Goal: Task Accomplishment & Management: Complete application form

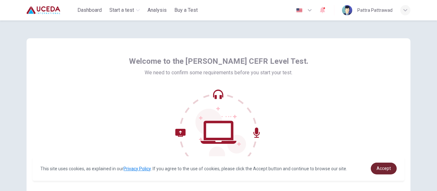
click at [381, 169] on span "Accept" at bounding box center [383, 168] width 14 height 5
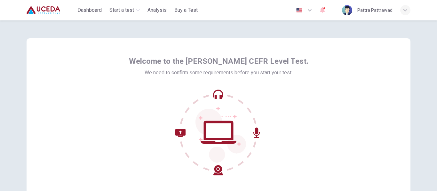
scroll to position [75, 0]
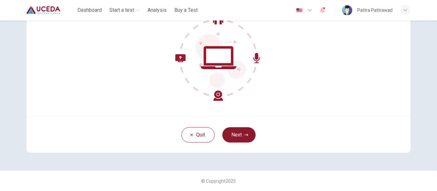
click at [252, 132] on button "Next" at bounding box center [238, 135] width 33 height 15
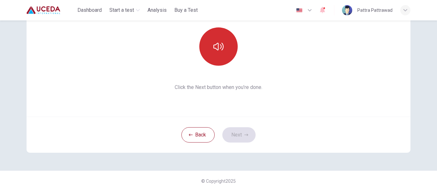
click at [215, 61] on button "button" at bounding box center [218, 46] width 38 height 38
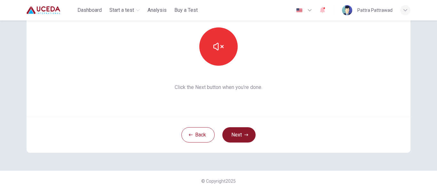
click at [228, 134] on button "Next" at bounding box center [238, 135] width 33 height 15
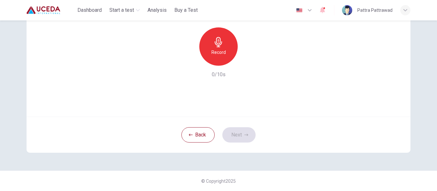
click at [217, 46] on icon "button" at bounding box center [218, 42] width 10 height 10
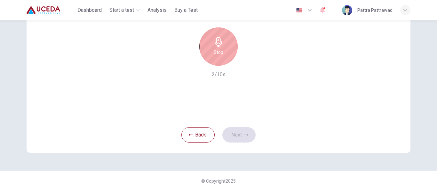
click at [217, 46] on icon "button" at bounding box center [218, 42] width 10 height 10
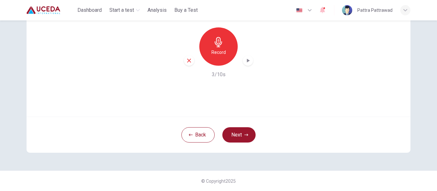
click at [245, 64] on div "button" at bounding box center [248, 61] width 10 height 10
click at [241, 132] on button "Next" at bounding box center [238, 135] width 33 height 15
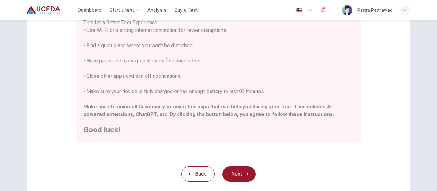
scroll to position [129, 0]
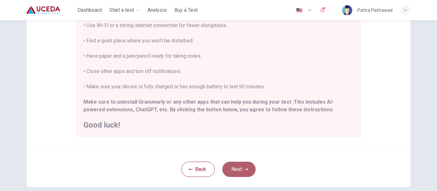
click at [238, 173] on button "Next" at bounding box center [238, 169] width 33 height 15
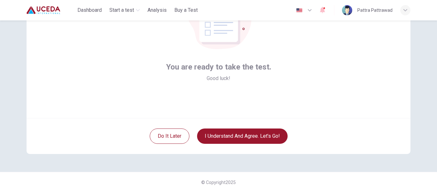
scroll to position [75, 0]
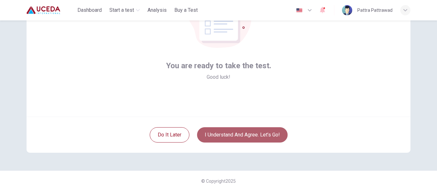
click at [249, 134] on button "I understand and agree. Let’s go!" at bounding box center [242, 135] width 90 height 15
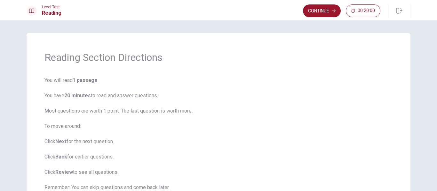
click at [253, 139] on span "You will read 1 passage . You have 20 minutes to read and answer questions. Mos…" at bounding box center [218, 150] width 348 height 146
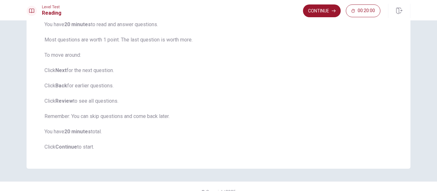
scroll to position [82, 0]
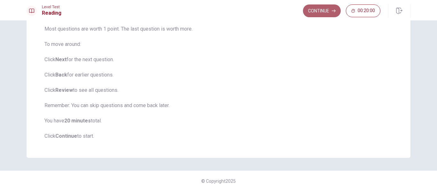
click at [314, 12] on button "Continue" at bounding box center [322, 10] width 38 height 13
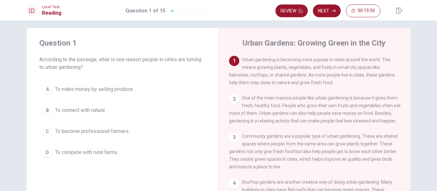
scroll to position [0, 0]
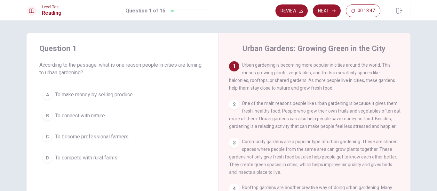
click at [69, 115] on span "To connect with nature" at bounding box center [80, 116] width 50 height 8
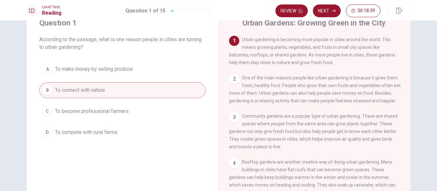
scroll to position [38, 0]
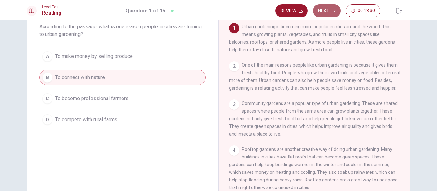
click at [325, 10] on button "Next" at bounding box center [327, 10] width 28 height 13
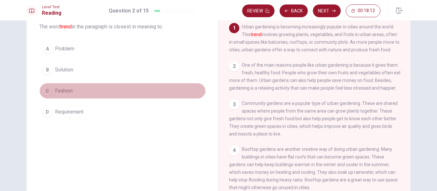
click at [60, 92] on span "Fashion" at bounding box center [64, 91] width 18 height 8
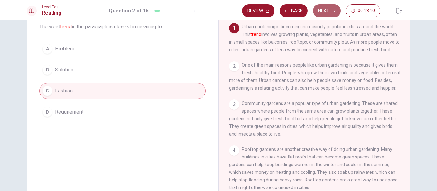
click at [322, 11] on button "Next" at bounding box center [327, 10] width 28 height 13
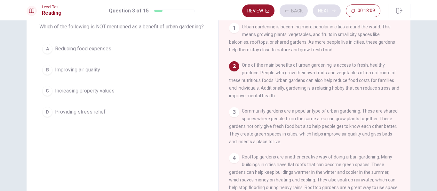
scroll to position [40, 0]
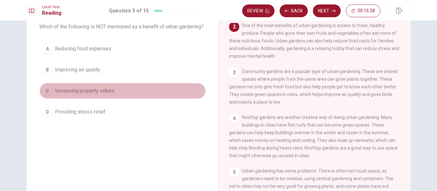
click at [62, 95] on span "Increasing property values" at bounding box center [84, 91] width 59 height 8
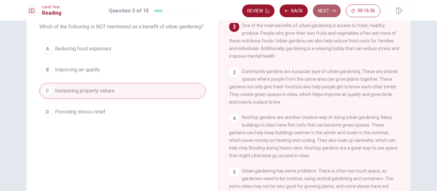
click at [324, 10] on button "Next" at bounding box center [327, 10] width 28 height 13
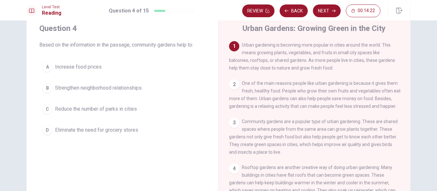
scroll to position [8, 0]
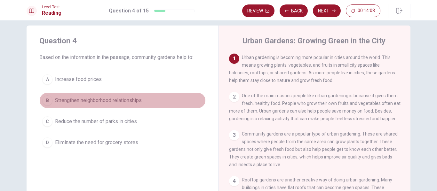
click at [96, 97] on span "Strengthen neighborhood relationships" at bounding box center [98, 101] width 87 height 8
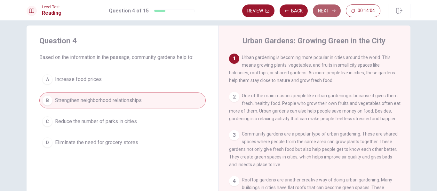
click at [324, 6] on button "Next" at bounding box center [327, 10] width 28 height 13
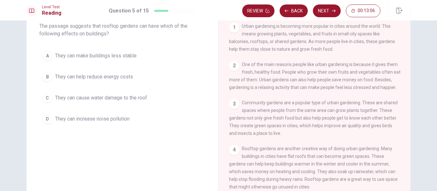
scroll to position [33, 0]
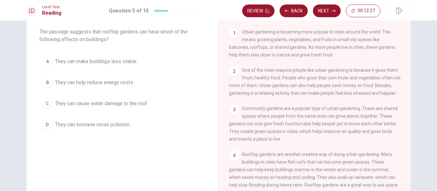
click at [122, 84] on span "They can help reduce energy costs" at bounding box center [94, 83] width 78 height 8
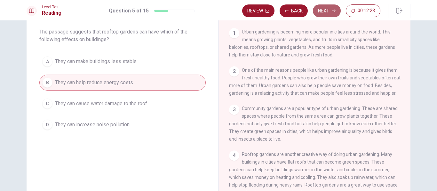
click at [331, 12] on button "Next" at bounding box center [327, 10] width 28 height 13
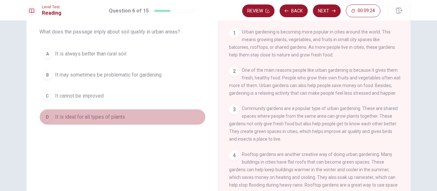
click at [109, 116] on span "It is ideal for all types of plants" at bounding box center [90, 117] width 70 height 8
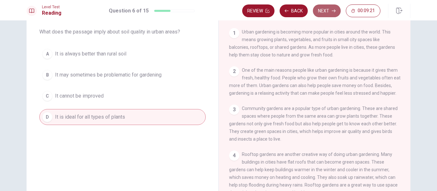
click at [322, 12] on button "Next" at bounding box center [327, 10] width 28 height 13
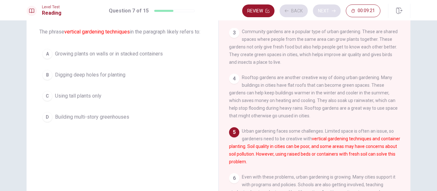
scroll to position [86, 0]
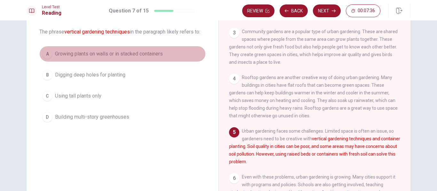
click at [154, 55] on span "Growing plants on walls or in stacked containers" at bounding box center [109, 54] width 108 height 8
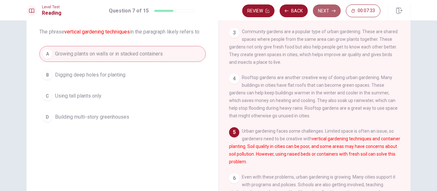
click at [337, 9] on button "Next" at bounding box center [327, 10] width 28 height 13
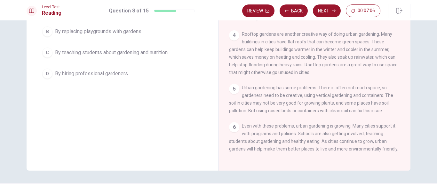
scroll to position [97, 0]
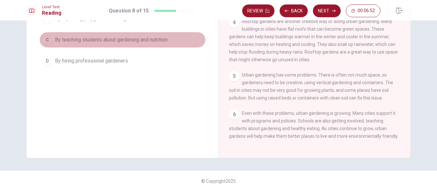
click at [154, 40] on span "By teaching students about gardening and nutrition" at bounding box center [111, 40] width 113 height 8
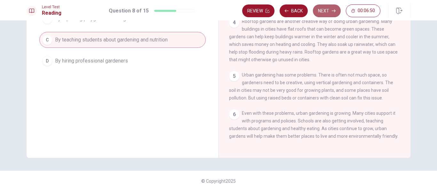
click at [323, 12] on button "Next" at bounding box center [327, 10] width 28 height 13
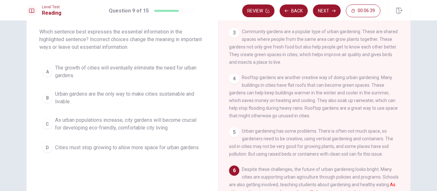
scroll to position [20, 0]
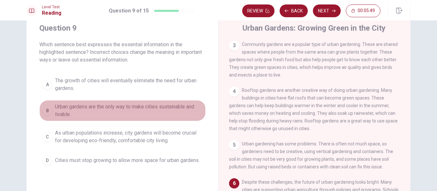
click at [153, 108] on span "Urban gardens are the only way to make cities sustainable and livable." at bounding box center [129, 110] width 148 height 15
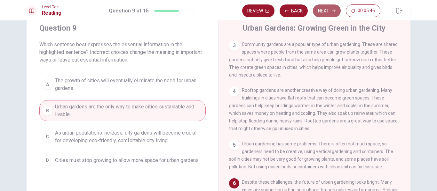
click at [328, 11] on button "Next" at bounding box center [327, 10] width 28 height 13
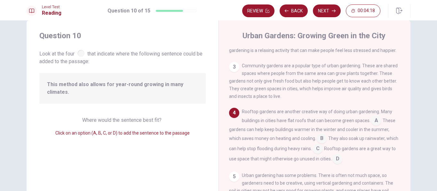
scroll to position [26, 0]
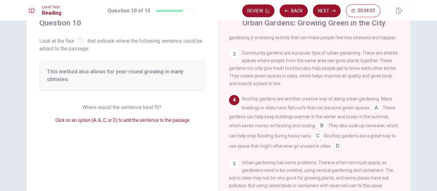
click at [375, 112] on input at bounding box center [376, 109] width 10 height 10
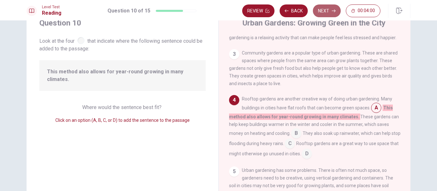
click at [326, 9] on button "Next" at bounding box center [327, 10] width 28 height 13
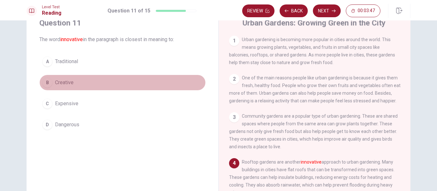
click at [63, 80] on span "Creative" at bounding box center [64, 83] width 19 height 8
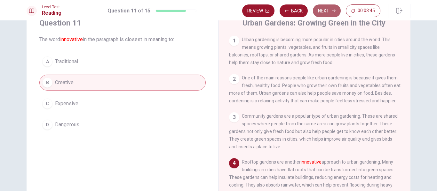
click at [325, 9] on button "Next" at bounding box center [327, 10] width 28 height 13
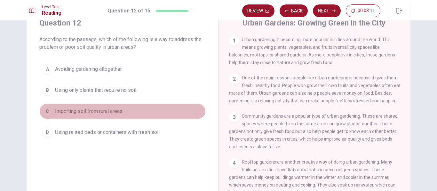
click at [99, 109] on span "Importing soil from rural areas." at bounding box center [89, 112] width 68 height 8
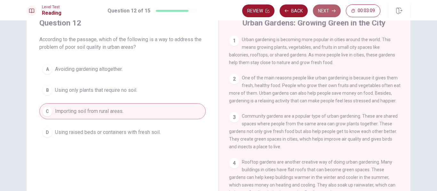
click at [323, 10] on button "Next" at bounding box center [327, 10] width 28 height 13
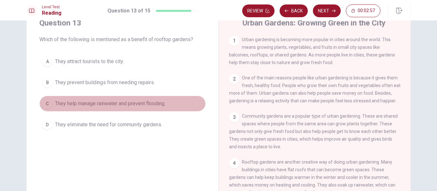
click at [120, 105] on span "They help manage rainwater and prevent flooding." at bounding box center [110, 104] width 110 height 8
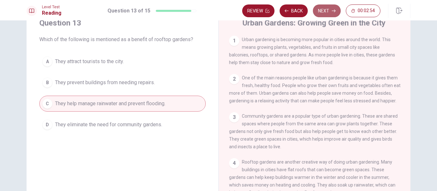
click at [334, 13] on button "Next" at bounding box center [327, 10] width 28 height 13
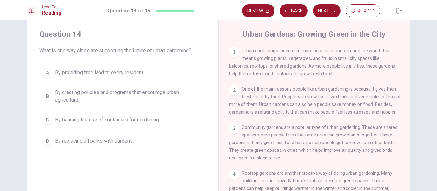
scroll to position [12, 0]
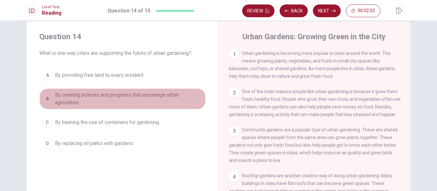
click at [136, 94] on span "By creating policies and programs that encourage urban agriculture." at bounding box center [129, 98] width 148 height 15
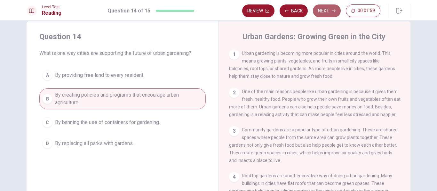
click at [322, 11] on button "Next" at bounding box center [327, 10] width 28 height 13
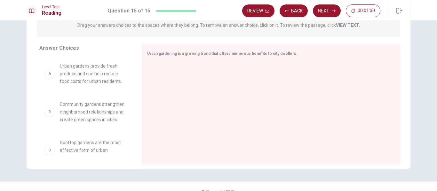
scroll to position [97, 0]
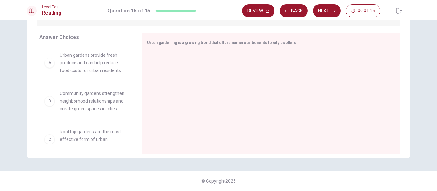
click at [88, 63] on span "Urban gardens provide fresh produce and can help reduce food costs for urban re…" at bounding box center [93, 62] width 66 height 23
click at [53, 103] on div "B" at bounding box center [49, 101] width 10 height 10
click at [76, 58] on span "Urban gardens provide fresh produce and can help reduce food costs for urban re…" at bounding box center [93, 62] width 66 height 23
click at [189, 37] on div "Urban gardening is a growing trend that offers numerous benefits to city dwelle…" at bounding box center [271, 94] width 258 height 121
click at [65, 60] on span "Urban gardens provide fresh produce and can help reduce food costs for urban re…" at bounding box center [93, 62] width 66 height 23
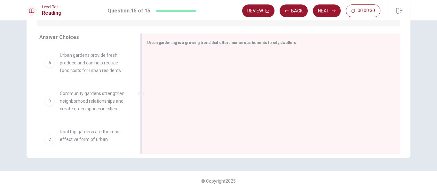
click at [195, 42] on span "Urban gardening is a growing trend that offers numerous benefits to city dwelle…" at bounding box center [222, 43] width 150 height 4
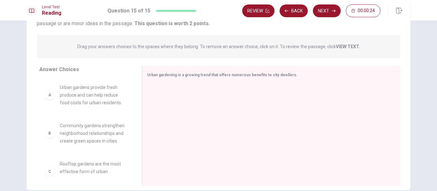
scroll to position [59, 0]
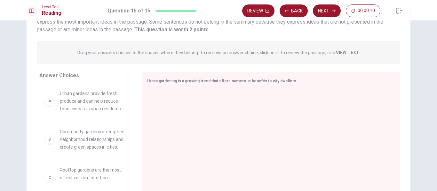
click at [107, 101] on span "Urban gardens provide fresh produce and can help reduce food costs for urban re…" at bounding box center [93, 101] width 66 height 23
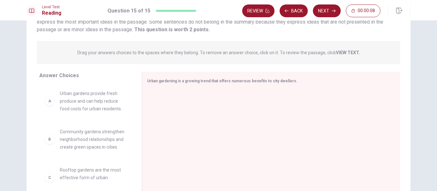
click at [107, 101] on span "Urban gardens provide fresh produce and can help reduce food costs for urban re…" at bounding box center [93, 101] width 66 height 23
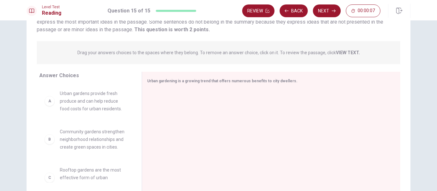
click at [107, 101] on span "Urban gardens provide fresh produce and can help reduce food costs for urban re…" at bounding box center [93, 101] width 66 height 23
click at [111, 101] on span "Urban gardens provide fresh produce and can help reduce food costs for urban re…" at bounding box center [93, 101] width 66 height 23
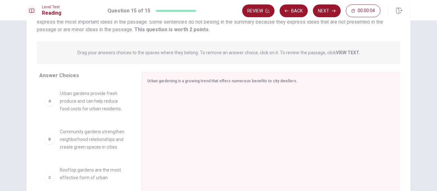
click at [111, 101] on span "Urban gardens provide fresh produce and can help reduce food costs for urban re…" at bounding box center [93, 101] width 66 height 23
click at [58, 111] on div "A Urban gardens provide fresh produce and can help reduce food costs for urban …" at bounding box center [85, 101] width 82 height 23
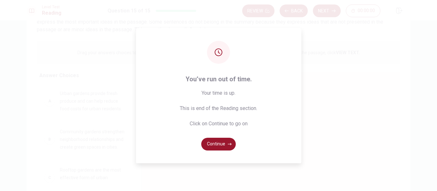
click at [66, 105] on div "You’ve run out of time. Your time is up. This is end of the Reading section. Cl…" at bounding box center [218, 95] width 437 height 191
click at [213, 145] on button "Continue" at bounding box center [218, 144] width 35 height 13
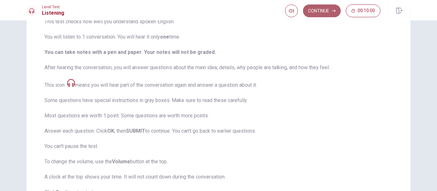
click at [318, 8] on button "Continue" at bounding box center [322, 10] width 38 height 13
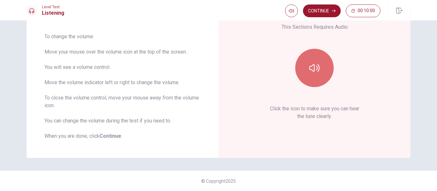
click at [316, 66] on icon "button" at bounding box center [314, 68] width 10 height 8
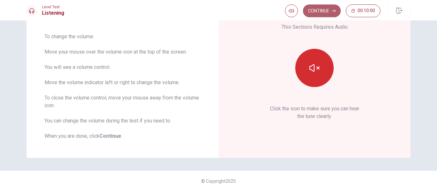
click at [320, 12] on button "Continue" at bounding box center [322, 10] width 38 height 13
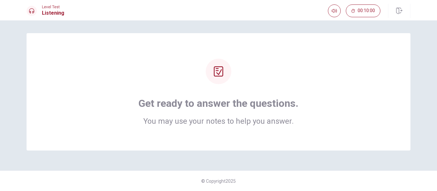
click at [320, 12] on div "Level Test Listening 00:10:00" at bounding box center [218, 11] width 404 height 14
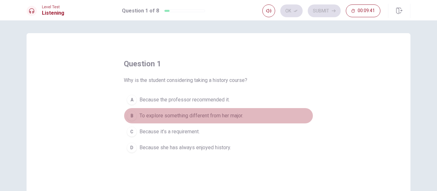
click at [186, 116] on span "To explore something different from her major." at bounding box center [191, 116] width 104 height 8
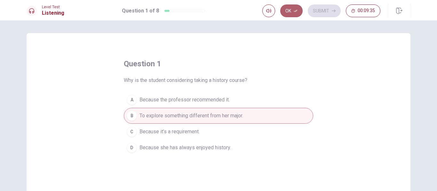
click at [293, 6] on button "Ok" at bounding box center [291, 10] width 22 height 13
click at [331, 13] on button "Submit" at bounding box center [324, 10] width 33 height 13
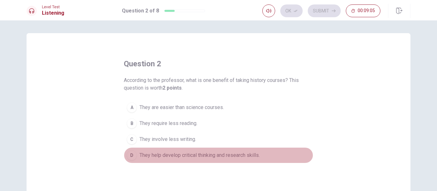
click at [201, 158] on span "They help develop critical thinking and research skills." at bounding box center [199, 156] width 120 height 8
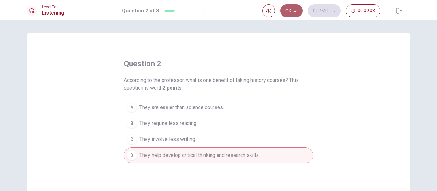
click at [293, 12] on button "Ok" at bounding box center [291, 10] width 22 height 13
click at [322, 9] on button "Submit" at bounding box center [324, 10] width 33 height 13
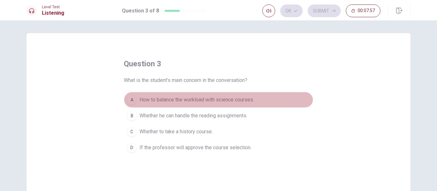
click at [209, 101] on span "How to balance the workload with science courses." at bounding box center [196, 100] width 114 height 8
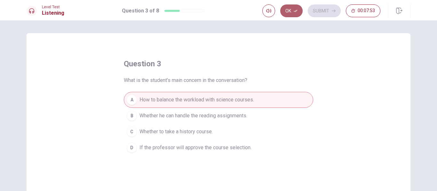
click at [286, 11] on button "Ok" at bounding box center [291, 10] width 22 height 13
click at [320, 11] on button "Submit" at bounding box center [324, 10] width 33 height 13
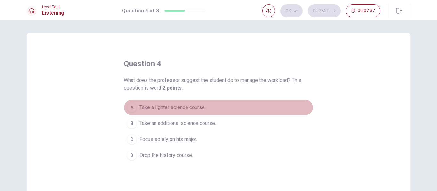
click at [154, 110] on span "Take a lighter science course." at bounding box center [172, 108] width 66 height 8
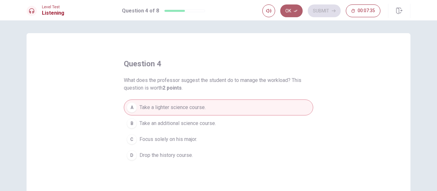
click at [289, 9] on button "Ok" at bounding box center [291, 10] width 22 height 13
click at [320, 8] on button "Submit" at bounding box center [324, 10] width 33 height 13
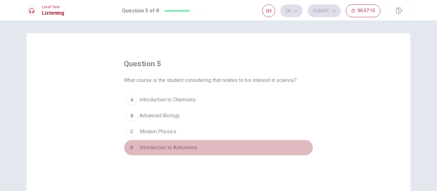
click at [184, 147] on span "Introduction to Astronomy" at bounding box center [168, 148] width 58 height 8
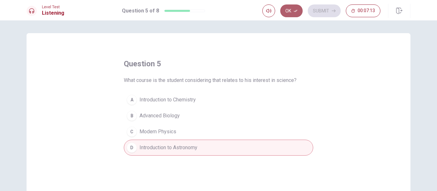
click at [293, 11] on button "Ok" at bounding box center [291, 10] width 22 height 13
click at [318, 9] on button "Submit" at bounding box center [324, 10] width 33 height 13
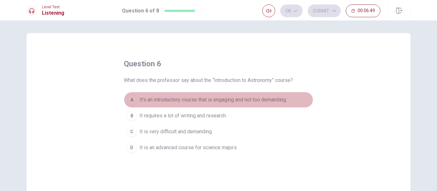
click at [218, 101] on span "It’s an introductory course that is engaging and not too demanding." at bounding box center [212, 100] width 147 height 8
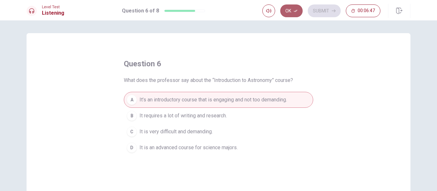
click at [289, 7] on button "Ok" at bounding box center [291, 10] width 22 height 13
click at [324, 8] on button "Submit" at bounding box center [324, 10] width 33 height 13
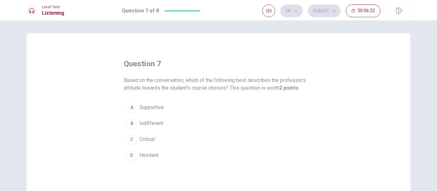
click at [147, 107] on span "Supportive" at bounding box center [151, 108] width 24 height 8
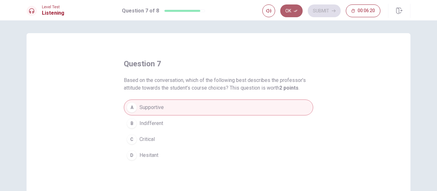
click at [288, 10] on button "Ok" at bounding box center [291, 10] width 22 height 13
click at [321, 8] on button "Submit" at bounding box center [324, 10] width 33 height 13
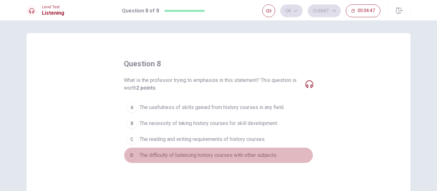
click at [230, 156] on span "The difficulty of balancing history courses with other subjects." at bounding box center [208, 156] width 138 height 8
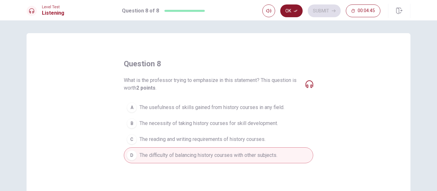
click at [289, 10] on button "Ok" at bounding box center [291, 10] width 22 height 13
click at [325, 10] on button "Submit" at bounding box center [324, 10] width 33 height 13
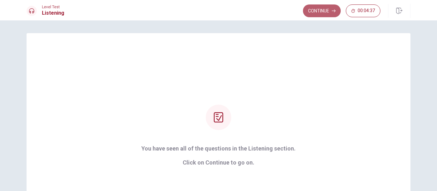
click at [325, 10] on button "Continue" at bounding box center [322, 10] width 38 height 13
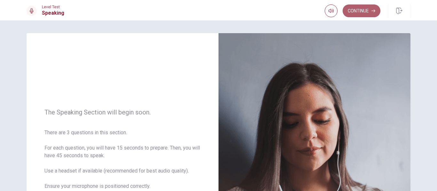
click at [357, 12] on button "Continue" at bounding box center [361, 10] width 38 height 13
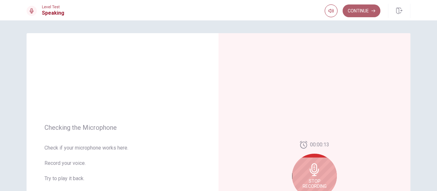
click at [357, 12] on button "Continue" at bounding box center [361, 10] width 38 height 13
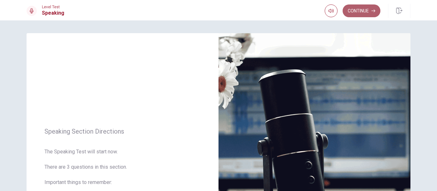
click at [357, 12] on button "Continue" at bounding box center [361, 10] width 38 height 13
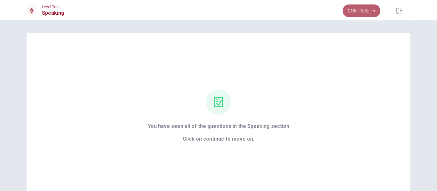
click at [357, 12] on button "Continue" at bounding box center [361, 10] width 38 height 13
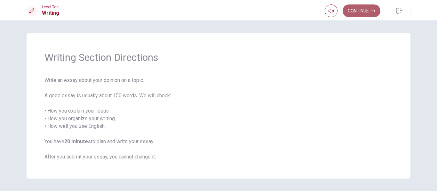
click at [362, 12] on button "Continue" at bounding box center [361, 10] width 38 height 13
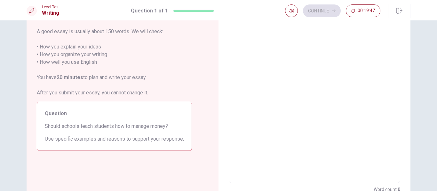
scroll to position [51, 0]
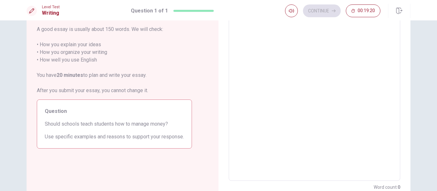
click at [245, 31] on textarea at bounding box center [314, 93] width 162 height 166
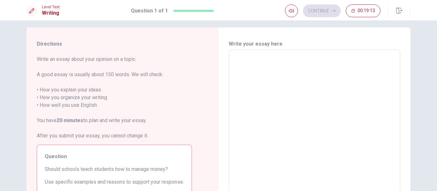
scroll to position [0, 0]
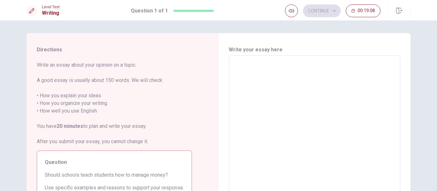
type textarea "y"
type textarea "x"
type textarea "ye"
type textarea "x"
type textarea "yes"
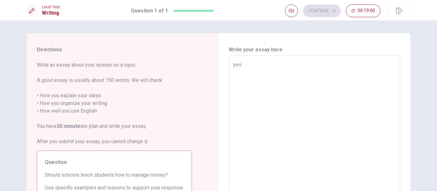
type textarea "x"
type textarea "yes"
type textarea "x"
type textarea "yes o"
type textarea "x"
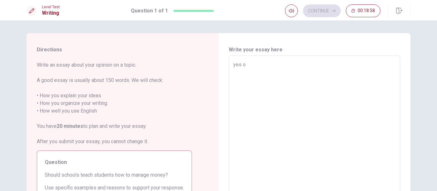
type textarea "yes of"
type textarea "x"
type textarea "yes ofc"
type textarea "x"
type textarea "yes ofco"
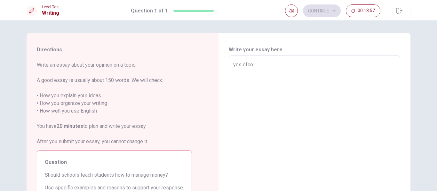
type textarea "x"
type textarea "yes ofcou"
type textarea "x"
type textarea "yes ofcour"
type textarea "x"
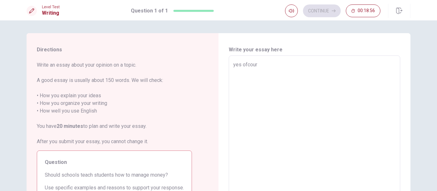
type textarea "yes ofcours"
type textarea "x"
type textarea "yes ofcourse"
type textarea "x"
type textarea "yes ofcourse."
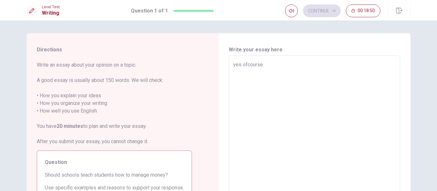
type textarea "x"
type textarea "yes ofcourse."
type textarea "x"
type textarea "yes ofcourse. B"
type textarea "x"
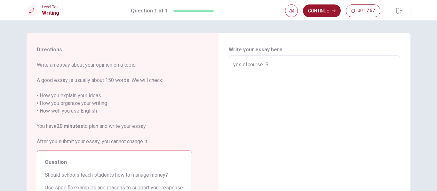
type textarea "yes ofcourse. BE"
type textarea "x"
type textarea "yes ofcourse. BEC"
type textarea "x"
type textarea "yes ofcourse. BECA"
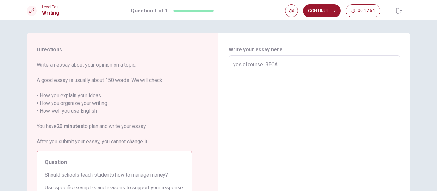
type textarea "x"
type textarea "yes ofcourse. [GEOGRAPHIC_DATA]"
type textarea "x"
type textarea "yes ofcourse. BECAUS"
type textarea "x"
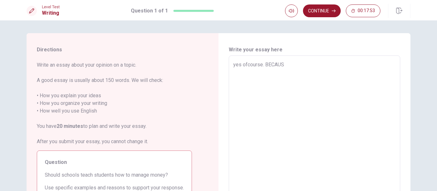
type textarea "yes ofcourse. BECAUSE"
type textarea "x"
type textarea "yes ofcourse. BECAUSE"
type textarea "x"
type textarea "yes ofcourse. BECAUSE S"
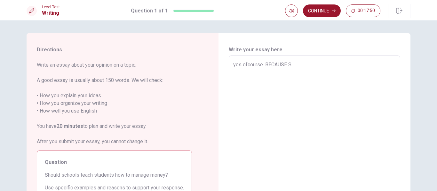
type textarea "x"
type textarea "yes ofcourse. BECAUSE ST"
type textarea "x"
type textarea "yes ofcourse. BECAUSE STU"
type textarea "x"
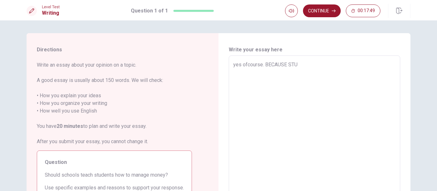
type textarea "yes ofcourse. BECAUSE STUD"
type textarea "x"
type textarea "yes ofcourse. BECAUSE STUDE"
type textarea "x"
type textarea "yes ofcourse. BECAUSE STUDEN"
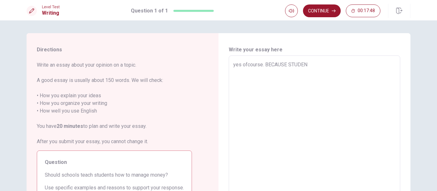
type textarea "x"
type textarea "yes ofcourse. BECAUSE STUDENT"
type textarea "x"
type textarea "yes ofcourse. BECAUSE STUDENT"
type textarea "x"
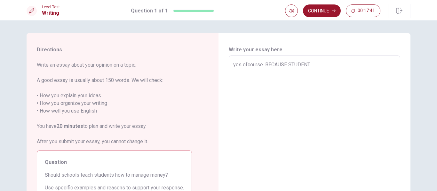
type textarea "yes ofcourse. BECAUSE STUDENT D"
type textarea "x"
type textarea "yes ofcourse. BECAUSE STUDENT DO"
type textarea "x"
type textarea "yes ofcourse. BECAUSE STUDENT DON"
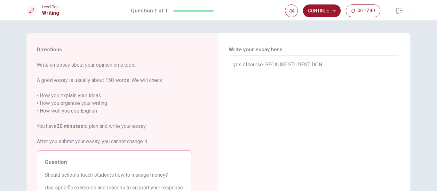
type textarea "x"
type textarea "yes ofcourse. BECAUSE STUDENT DONT"
type textarea "x"
type textarea "yes ofcourse. BECAUSE STUDENT DONT"
type textarea "x"
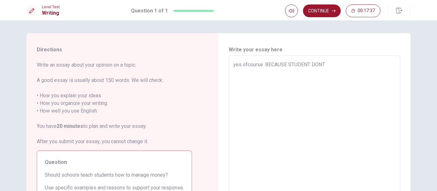
type textarea "yes ofcourse. BECAUSE STUDENT DONT W"
type textarea "x"
type textarea "yes ofcourse. BECAUSE STUDENT DONT WO"
type textarea "x"
type textarea "yes ofcourse. BECAUSE STUDENT DONT WOR"
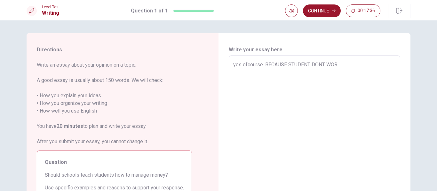
type textarea "x"
type textarea "yes ofcourse. BECAUSE STUDENT DONT WORK"
type textarea "x"
type textarea "yes ofcourse. BECAUSE STUDENT DONT WOR"
type textarea "x"
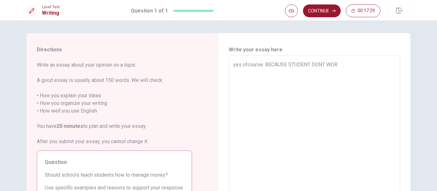
type textarea "yes ofcourse. BECAUSE STUDENT DONT WO"
type textarea "x"
type textarea "yes ofcourse. BECAUSE STUDENT DONT W"
type textarea "x"
type textarea "yes ofcourse. BECAUSE STUDENT DONT"
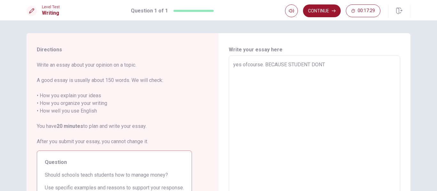
type textarea "x"
type textarea "yes ofcourse. BECAUSE STUDENT DONT"
type textarea "x"
type textarea "yes ofcourse. BECAUSE STUDENT DON"
type textarea "x"
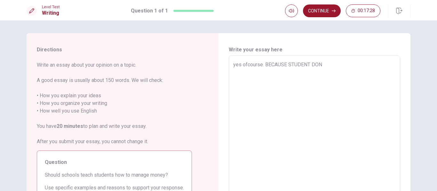
type textarea "yes ofcourse. BECAUSE STUDENT DO"
type textarea "x"
type textarea "yes ofcourse. BECAUSE STUDENT D"
type textarea "x"
type textarea "yes ofcourse. BECAUSE STUDENT"
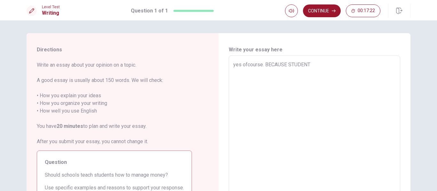
type textarea "x"
type textarea "yes ofcourse. BECAUSE STUDENT D"
type textarea "x"
type textarea "yes ofcourse. BECAUSE STUDENT DO"
type textarea "x"
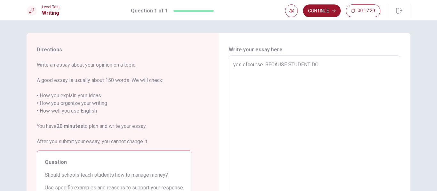
type textarea "yes ofcourse. BECAUSE STUDENT DON"
type textarea "x"
type textarea "yes ofcourse. BECAUSE STUDENT DON<"
type textarea "x"
type textarea "yes ofcourse. BECAUSE STUDENT DON"
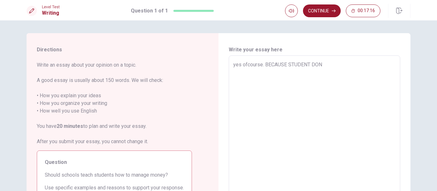
type textarea "x"
type textarea "yes ofcourse. BECAUSE STUDENT DON,"
type textarea "x"
type textarea "yes ofcourse. BECAUSE STUDENT DON"
type textarea "x"
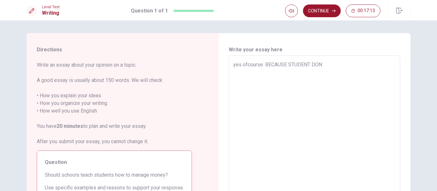
type textarea "yes ofcourse. BECAUSE STUDENT DON."
type textarea "x"
type textarea "yes ofcourse. BECAUSE STUDENT DON"
type textarea "x"
type textarea "yes ofcourse. BECAUSE STUDENT DO"
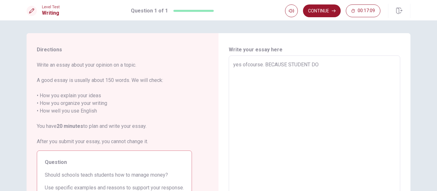
type textarea "x"
type textarea "yes ofcourse. BECAUSE STUDENT DO"
type textarea "x"
type textarea "yes ofcourse. BECAUSE STUDENT DO N"
type textarea "x"
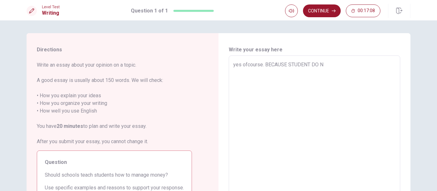
type textarea "yes ofcourse. BECAUSE STUDENT DO NO"
type textarea "x"
type textarea "yes ofcourse. BECAUSE STUDENT DO NOT"
type textarea "x"
type textarea "yes ofcourse. BECAUSE STUDENT DO NOT"
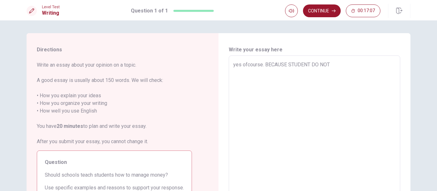
type textarea "x"
type textarea "yes ofcourse. BECAUSE STUDENT DO NOT H"
type textarea "x"
type textarea "yes ofcourse. BECAUSE STUDENT DO NOT HA"
type textarea "x"
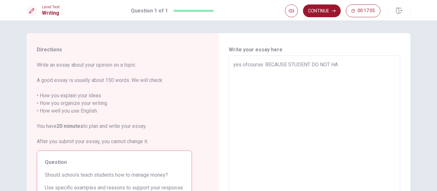
type textarea "yes ofcourse. BECAUSE STUDENT DO NOT HAV"
type textarea "x"
type textarea "yes ofcourse. BECAUSE STUDENT DO NOT HAVE"
type textarea "x"
type textarea "yes ofcourse. BECAUSE STUDENT DO NOT HAVE"
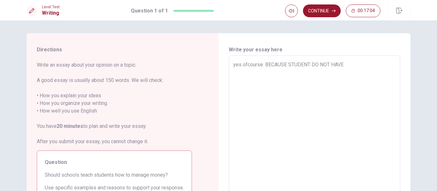
type textarea "x"
type textarea "yes ofcourse. BECAUSE STUDENT DO NOT HAVE A"
type textarea "x"
type textarea "yes ofcourse. BECAUSE STUDENT DO NOT HAVE A"
type textarea "x"
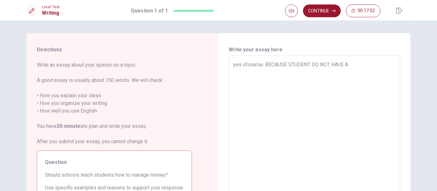
type textarea "yes ofcourse. BECAUSE STUDENT DO NOT HAVE A J"
type textarea "x"
type textarea "yes ofcourse. BECAUSE STUDENT DO NOT HAVE A JO"
type textarea "x"
type textarea "yes ofcourse. BECAUSE STUDENT DO NOT HAVE A JOB"
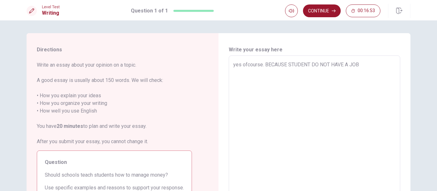
type textarea "x"
type textarea "yes ofcourse. BECAUSE STUDENT DO NOT HAVE A JOB"
type textarea "x"
type textarea "yes ofcourse. BECAUSE STUDENT DO NOT HAVE A JOB T"
type textarea "x"
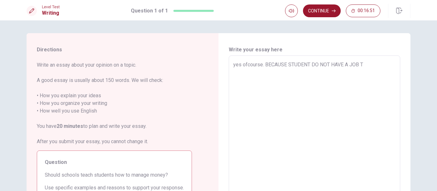
type textarea "yes ofcourse. BECAUSE STUDENT DO NOT HAVE A JOB TO"
type textarea "x"
type textarea "yes ofcourse. BECAUSE STUDENT DO NOT HAVE A JOB TO"
type textarea "x"
type textarea "yes ofcourse. BECAUSE STUDENT DO NOT HAVE A JOB TO W"
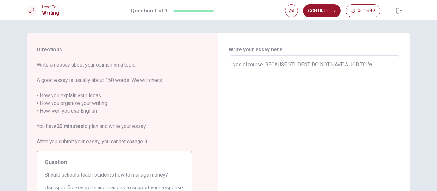
type textarea "x"
type textarea "yes ofcourse. BECAUSE STUDENT DO NOT HAVE A JOB TO WO"
type textarea "x"
type textarea "yes ofcourse. BECAUSE STUDENT DO NOT HAVE A JOB TO WOR"
type textarea "x"
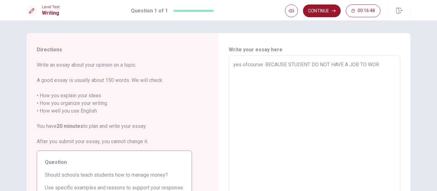
type textarea "yes ofcourse. BECAUSE STUDENT DO NOT HAVE A JOB TO WORK"
type textarea "x"
type textarea "yes ofcourse. BECAUSE STUDENT DO NOT HAVE A JOB TO WORK"
type textarea "x"
type textarea "yes ofcourse. BECAUSE STUDENT DO NOT HAVE A JOB TO WORK"
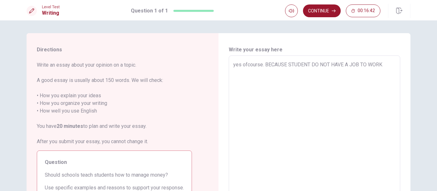
type textarea "x"
type textarea "yes ofcourse. BECAUSE STUDENT DO NOT HAVE A JOB TO WORK F"
type textarea "x"
type textarea "yes ofcourse. BECAUSE STUDENT DO NOT HAVE A JOB TO WORK FO"
type textarea "x"
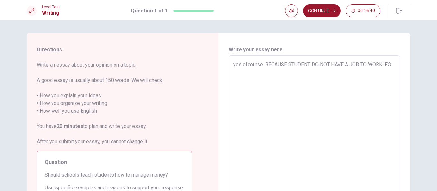
type textarea "yes ofcourse. BECAUSE STUDENT DO NOT HAVE A JOB TO WORK FOR"
type textarea "x"
type textarea "yes ofcourse. BECAUSE STUDENT DO NOT HAVE A JOB TO WORK FOR"
type textarea "x"
type textarea "yes ofcourse. BECAUSE STUDENT DO NOT HAVE A JOB TO WORK FOR E"
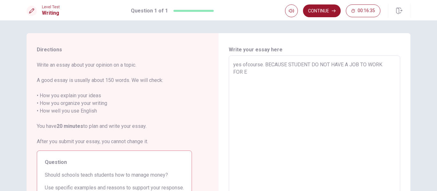
type textarea "x"
type textarea "yes ofcourse. BECAUSE STUDENT DO NOT HAVE A JOB TO WORK FOR EA"
type textarea "x"
type textarea "yes ofcourse. BECAUSE STUDENT DO NOT HAVE A JOB TO WORK FOR EAR"
type textarea "x"
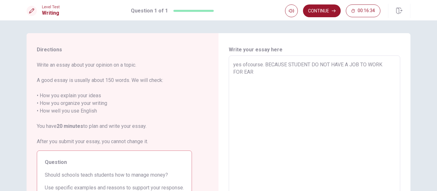
type textarea "yes ofcourse. BECAUSE STUDENT DO NOT HAVE A JOB TO WORK FOR EARN"
type textarea "x"
type textarea "yes ofcourse. BECAUSE STUDENT DO NOT HAVE A JOB TO WORK FOR EARNI"
type textarea "x"
type textarea "yes ofcourse. BECAUSE STUDENT DO NOT HAVE A JOB TO WORK FOR EARNIN"
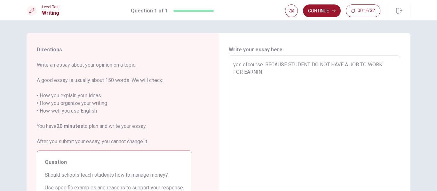
type textarea "x"
type textarea "yes ofcourse. BECAUSE STUDENT DO NOT HAVE A JOB TO WORK FOR EARNING"
type textarea "x"
type textarea "yes ofcourse. BECAUSE STUDENT DO NOT HAVE A JOB TO WORK FOR EARNING"
type textarea "x"
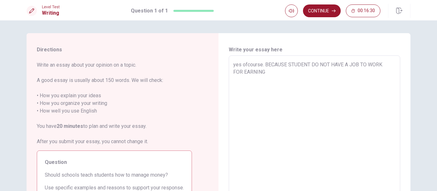
type textarea "yes ofcourse. BECAUSE STUDENT DO NOT HAVE A JOB TO WORK FOR EARNING T"
type textarea "x"
type textarea "yes ofcourse. BECAUSE STUDENT DO NOT HAVE A JOB TO WORK FOR EARNING TH"
type textarea "x"
type textarea "yes ofcourse. BECAUSE STUDENT DO NOT HAVE A JOB TO WORK FOR EARNING THA"
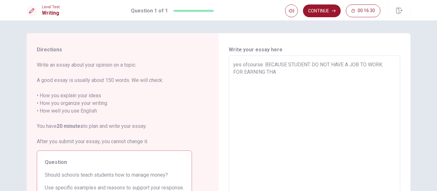
type textarea "x"
type textarea "yes ofcourse. BECAUSE STUDENT DO NOT HAVE A JOB TO WORK FOR EARNING [DEMOGRAPHI…"
type textarea "x"
type textarea "yes ofcourse. BECAUSE STUDENT DO NOT HAVE A JOB TO WORK FOR EARNING [PERSON_NAM…"
type textarea "x"
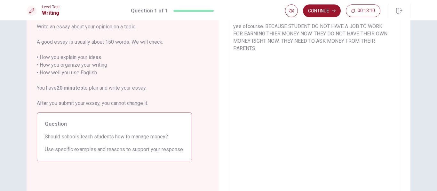
scroll to position [26, 0]
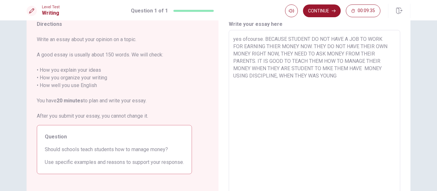
click at [326, 68] on textarea "yes ofcourse. BECAUSE STUDENT DO NOT HAVE A JOB TO WORK FOR EARNING THIER MONEY…" at bounding box center [314, 118] width 162 height 166
click at [313, 66] on textarea "yes ofcourse. BECAUSE STUDENT DO NOT HAVE A JOB TO WORK FOR EARNING THIER MONEY…" at bounding box center [314, 118] width 162 height 166
click at [337, 76] on textarea "yes ofcourse. BECAUSE STUDENT DO NOT HAVE A JOB TO WORK FOR EARNING THIER MONEY…" at bounding box center [314, 118] width 162 height 166
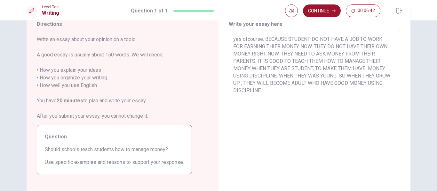
click at [368, 66] on textarea "yes ofcourse. BECAUSE STUDENT DO NOT HAVE A JOB TO WORK FOR EARNING THIER MONEY…" at bounding box center [314, 118] width 162 height 166
click at [298, 91] on textarea "yes ofcourse. BECAUSE STUDENT DO NOT HAVE A JOB TO WORK FOR EARNING THIER MONEY…" at bounding box center [314, 118] width 162 height 166
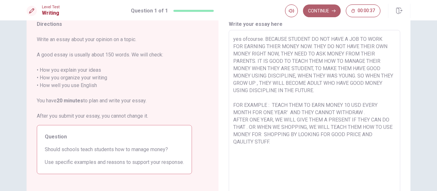
click at [321, 12] on button "Continue" at bounding box center [322, 10] width 38 height 13
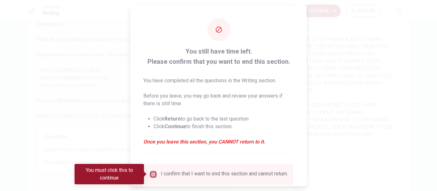
click at [152, 176] on input "You must click this to continue" at bounding box center [153, 175] width 8 height 8
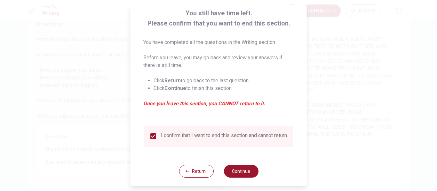
scroll to position [47, 0]
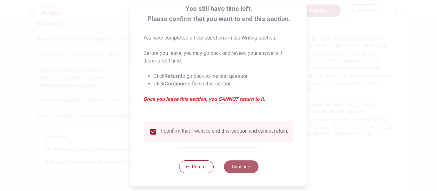
click at [247, 170] on button "Continue" at bounding box center [240, 167] width 35 height 13
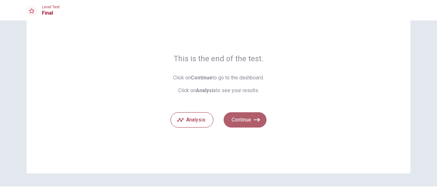
click at [242, 122] on button "Continue" at bounding box center [244, 120] width 43 height 15
